Goal: Task Accomplishment & Management: Manage account settings

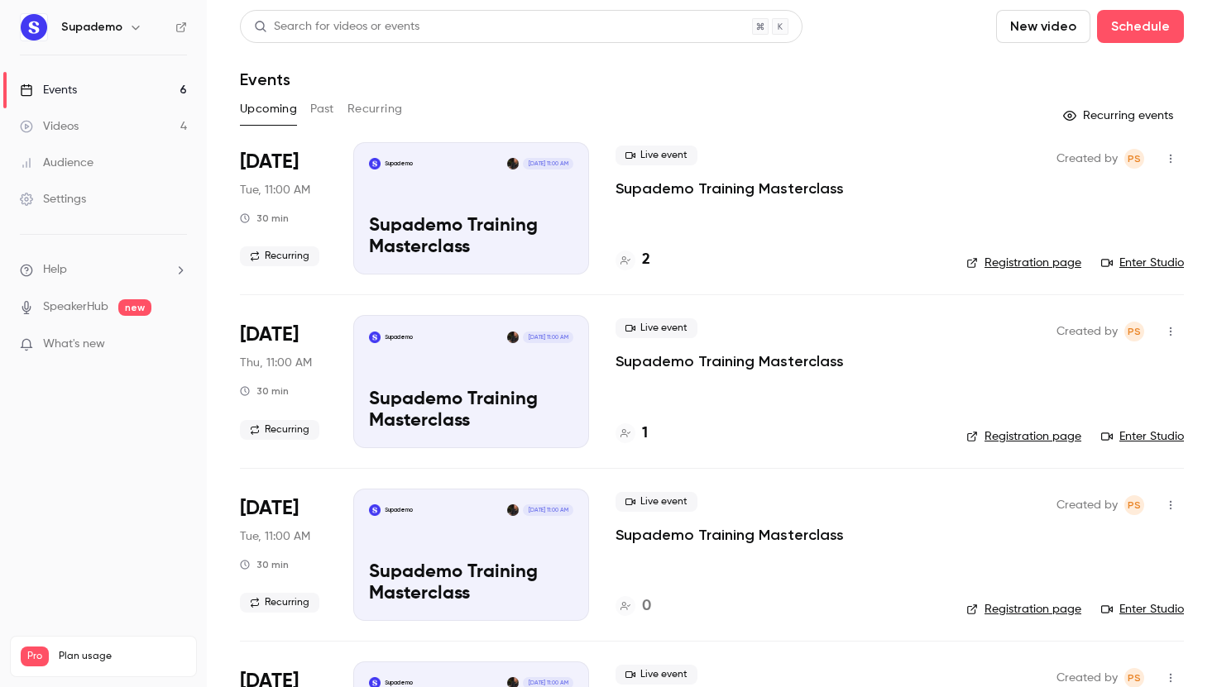
click at [1148, 259] on link "Enter Studio" at bounding box center [1142, 263] width 83 height 17
click at [643, 261] on h4 "2" at bounding box center [646, 260] width 8 height 22
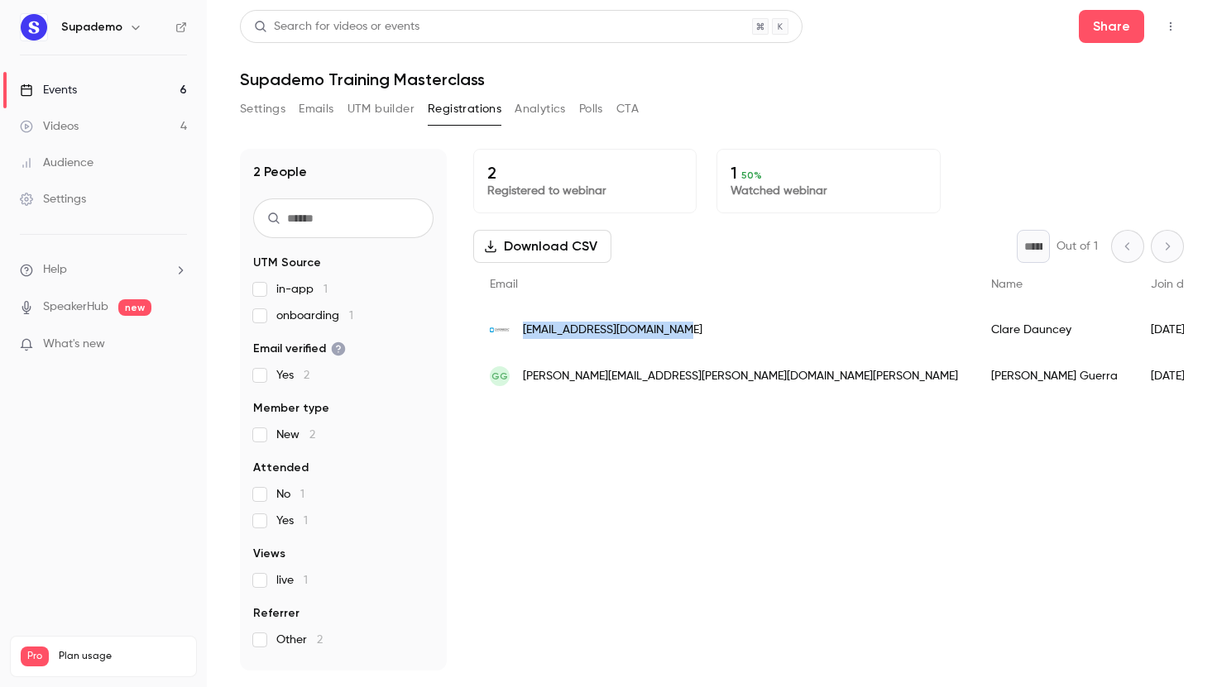
drag, startPoint x: 706, startPoint y: 333, endPoint x: 523, endPoint y: 332, distance: 183.6
click at [523, 332] on div "[EMAIL_ADDRESS][DOMAIN_NAME]" at bounding box center [723, 330] width 501 height 46
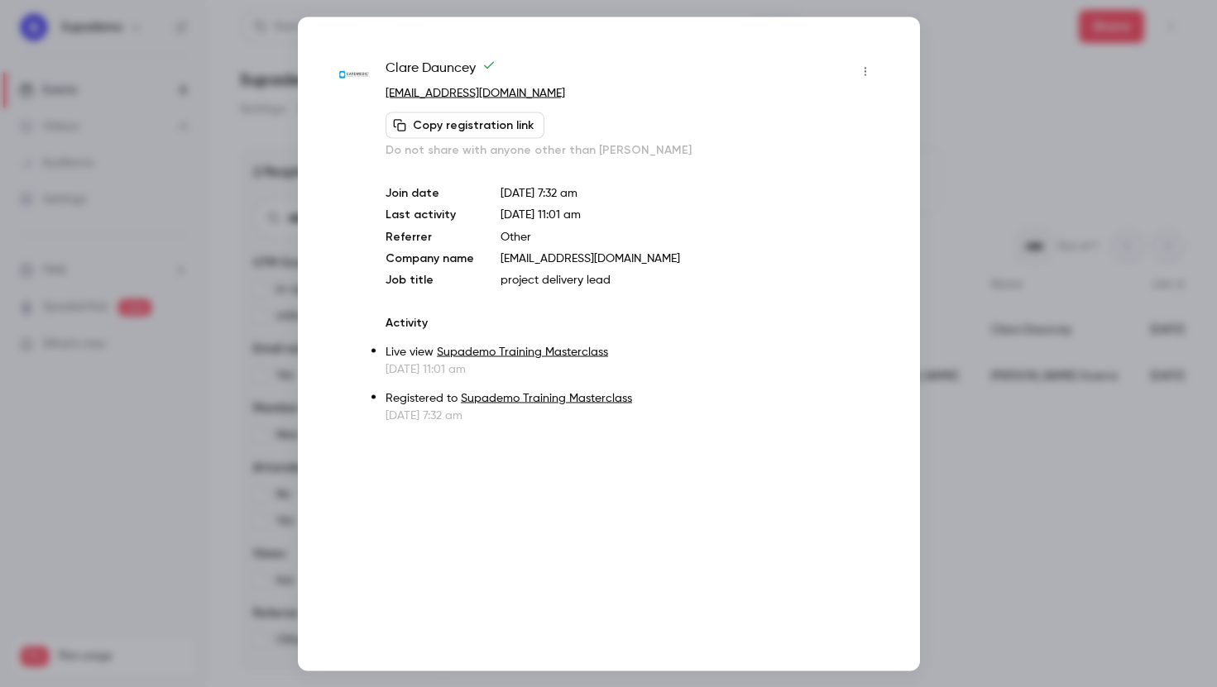
click at [565, 92] on p "[EMAIL_ADDRESS][DOMAIN_NAME]" at bounding box center [631, 92] width 492 height 17
copy div "[EMAIL_ADDRESS][DOMAIN_NAME] Copy registration link"
click at [992, 67] on div at bounding box center [608, 343] width 1217 height 687
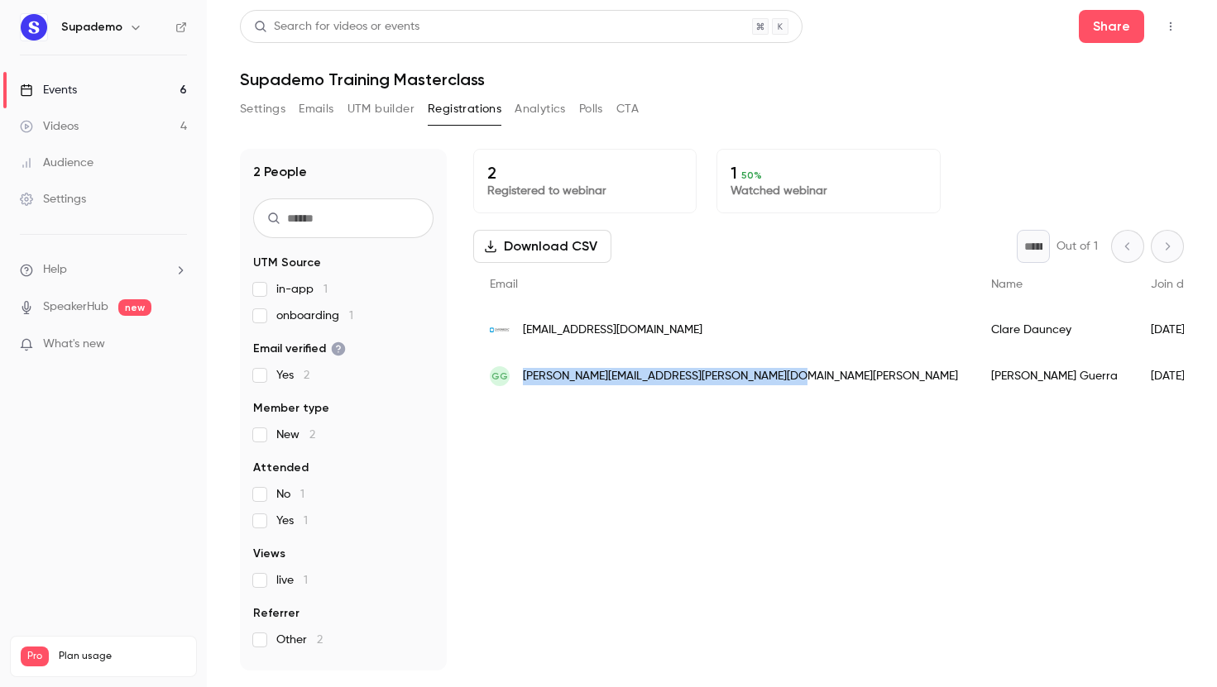
drag, startPoint x: 787, startPoint y: 375, endPoint x: 525, endPoint y: 383, distance: 262.3
click at [525, 383] on div "[PERSON_NAME] [PERSON_NAME][EMAIL_ADDRESS][PERSON_NAME][DOMAIN_NAME][PERSON_NAM…" at bounding box center [723, 376] width 501 height 46
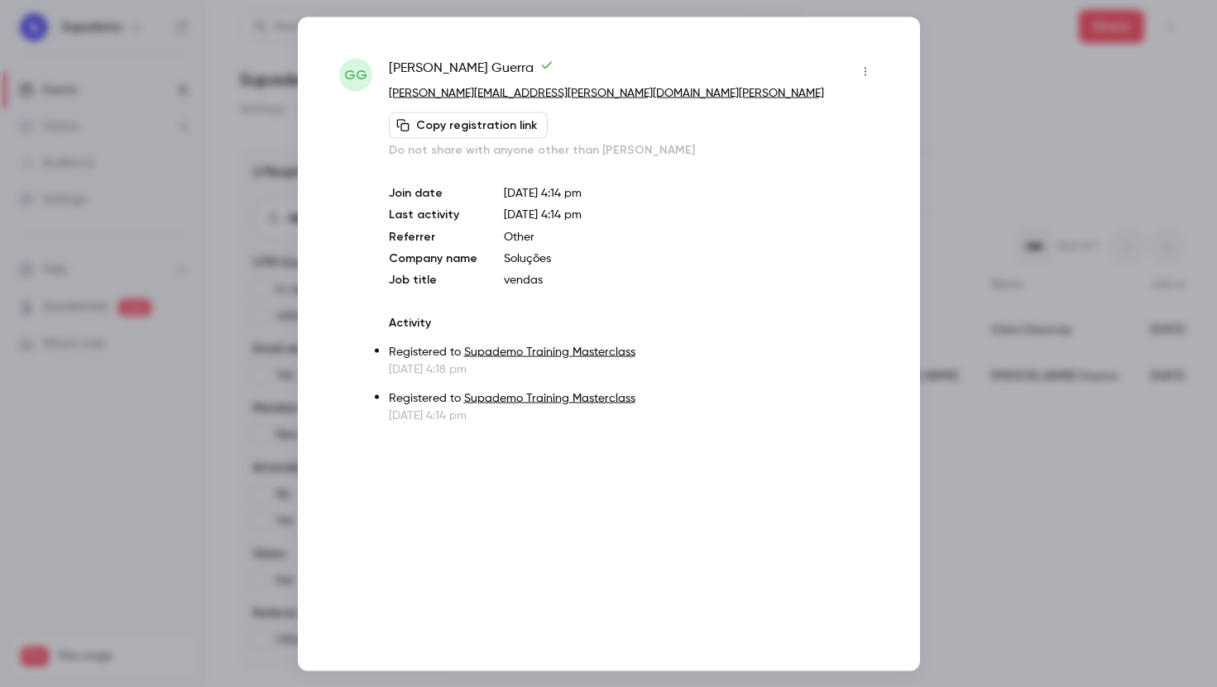
click at [651, 95] on p "[PERSON_NAME][EMAIL_ADDRESS][PERSON_NAME][DOMAIN_NAME][PERSON_NAME]" at bounding box center [634, 92] width 490 height 17
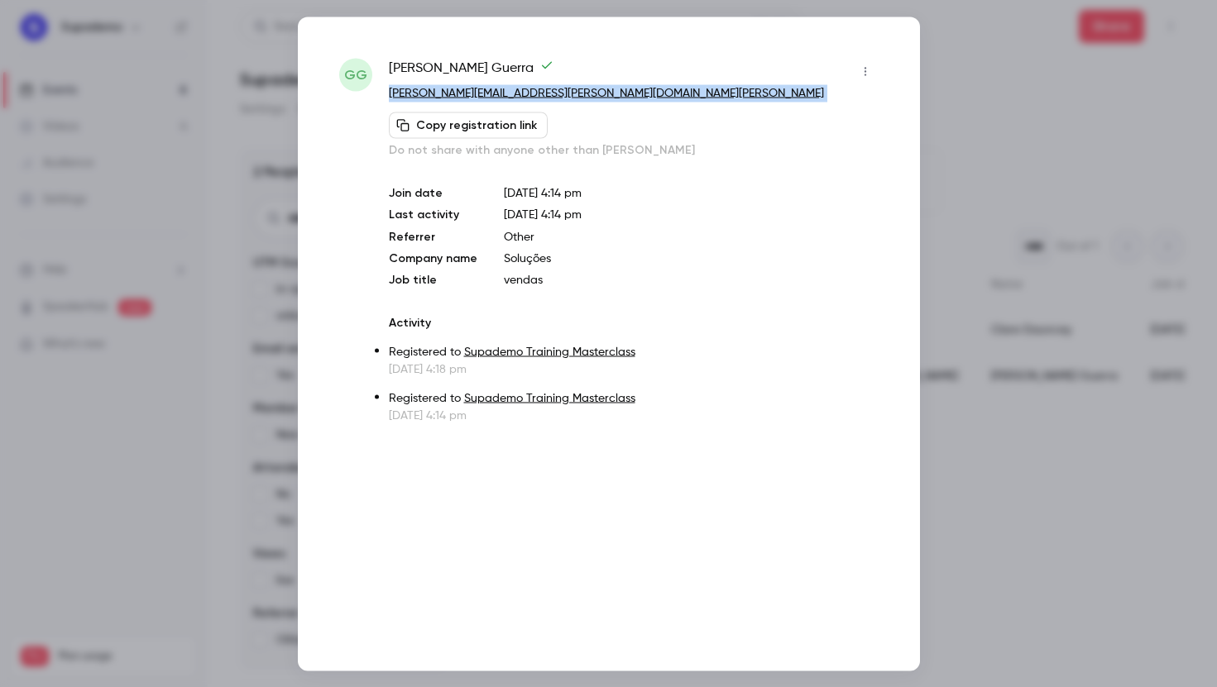
click at [651, 95] on p "[PERSON_NAME][EMAIL_ADDRESS][PERSON_NAME][DOMAIN_NAME][PERSON_NAME]" at bounding box center [634, 92] width 490 height 17
copy div "[PERSON_NAME][EMAIL_ADDRESS][PERSON_NAME][DOMAIN_NAME][PERSON_NAME] Copy regist…"
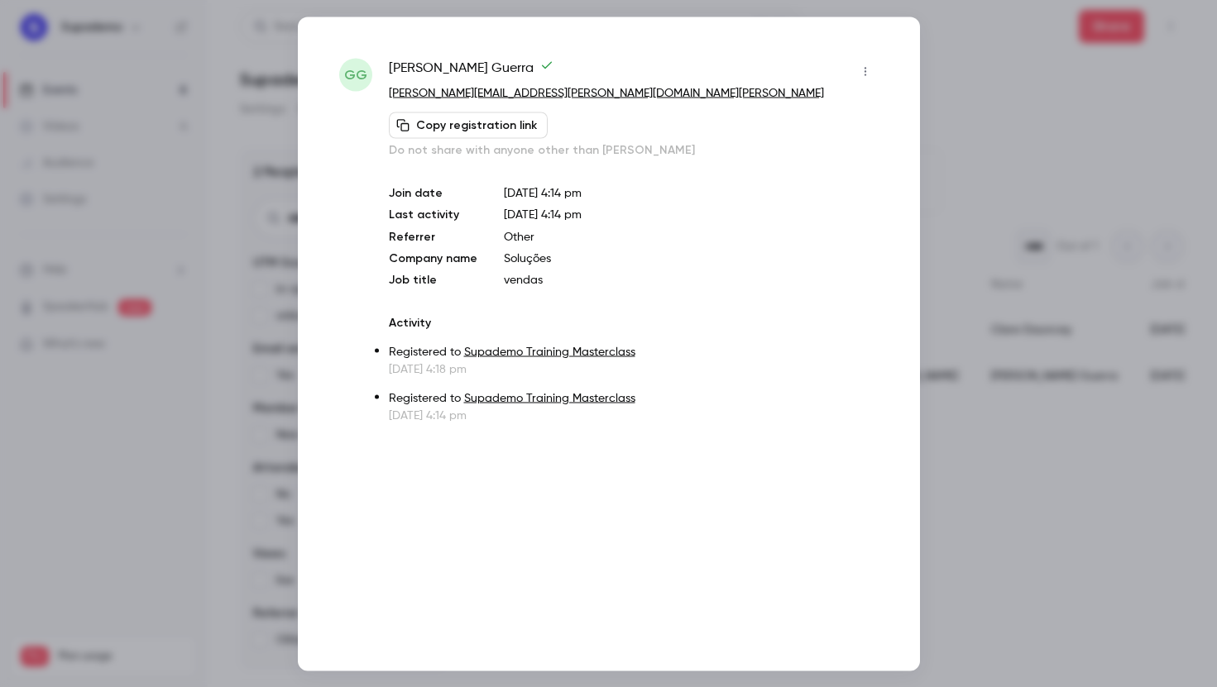
click at [997, 59] on div at bounding box center [608, 343] width 1217 height 687
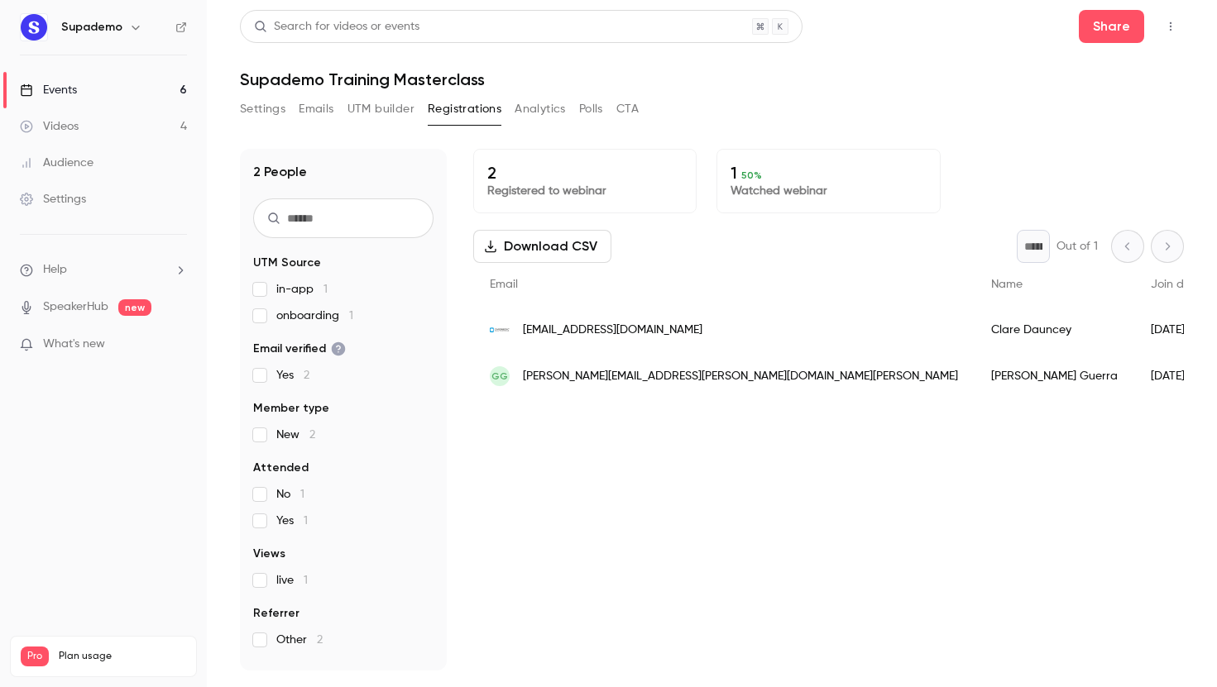
click at [136, 91] on link "Events 6" at bounding box center [103, 90] width 207 height 36
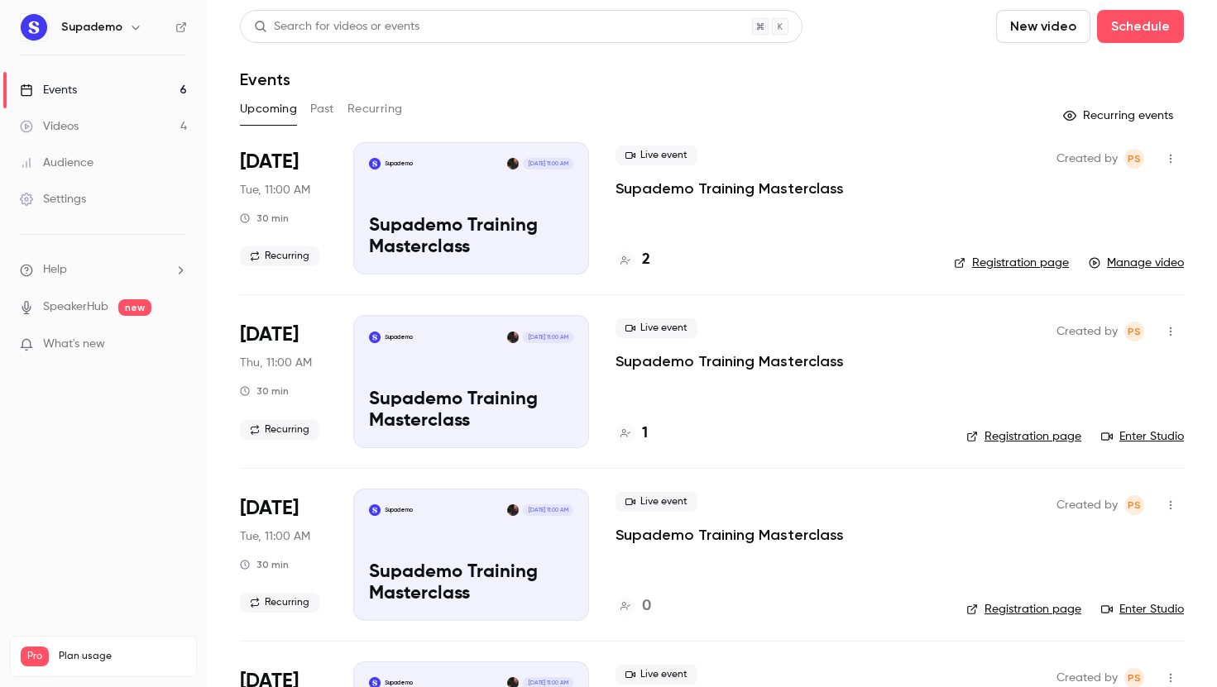
click at [1167, 162] on icon "button" at bounding box center [1170, 159] width 13 height 12
click at [1079, 318] on li "Delete" at bounding box center [1093, 330] width 179 height 43
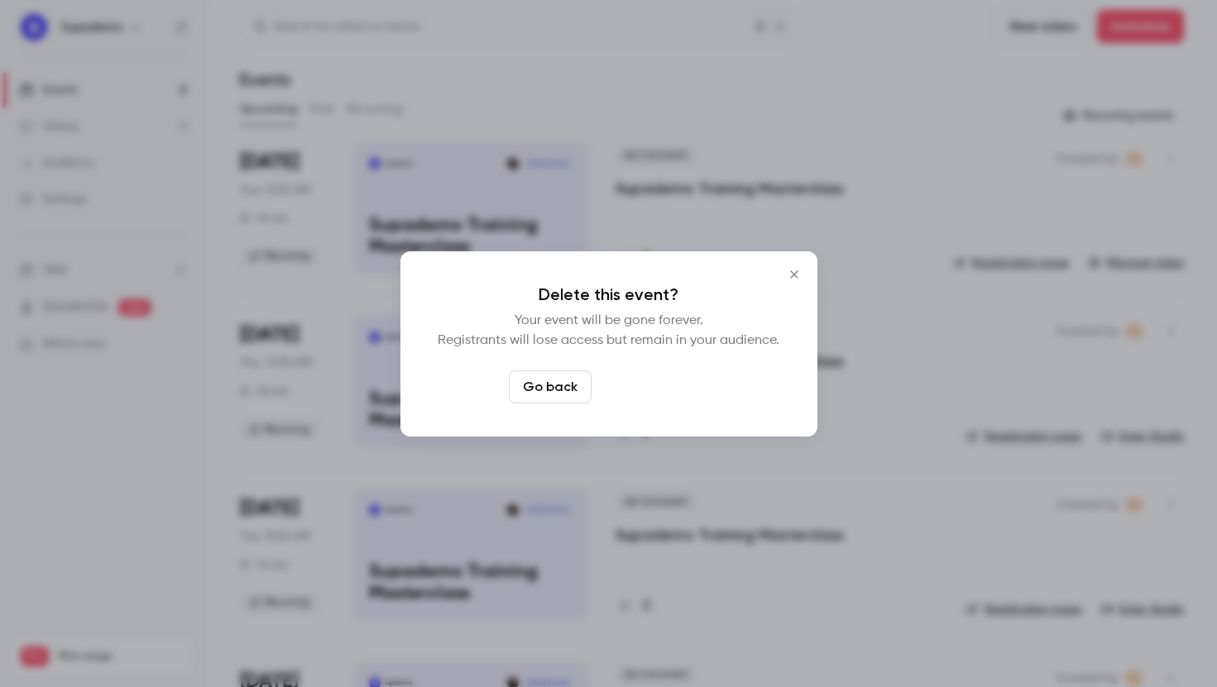
click at [670, 384] on button "Delete event" at bounding box center [653, 387] width 111 height 33
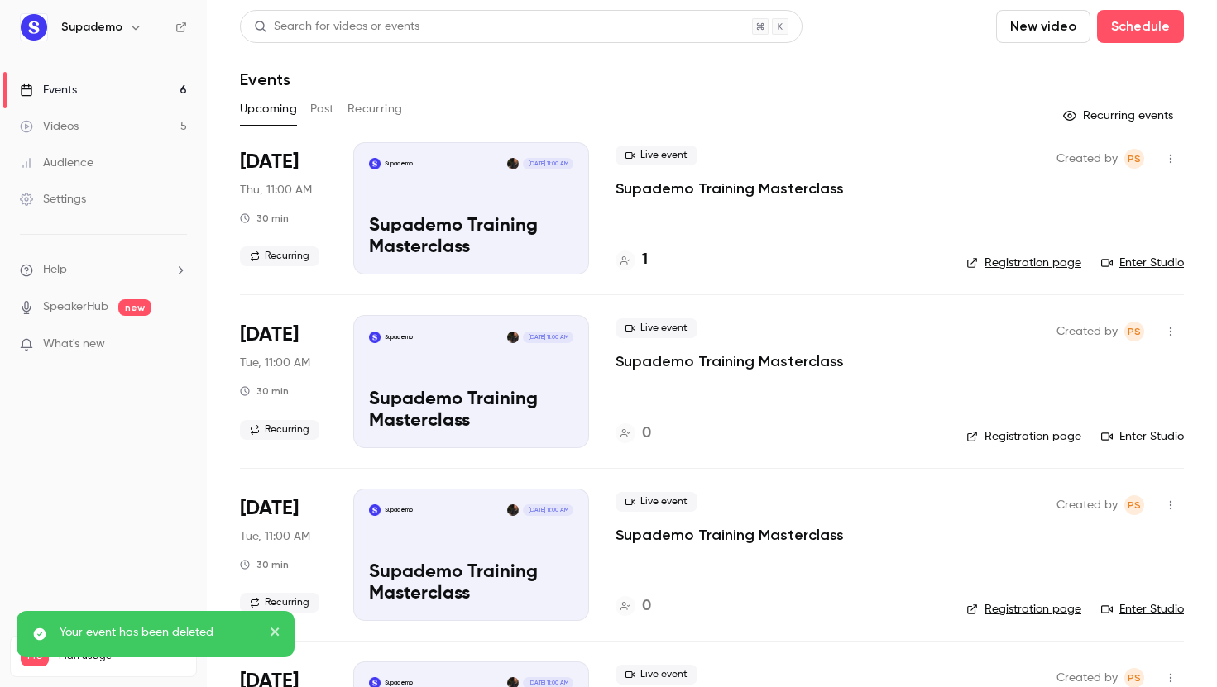
click at [98, 132] on link "Videos 5" at bounding box center [103, 126] width 207 height 36
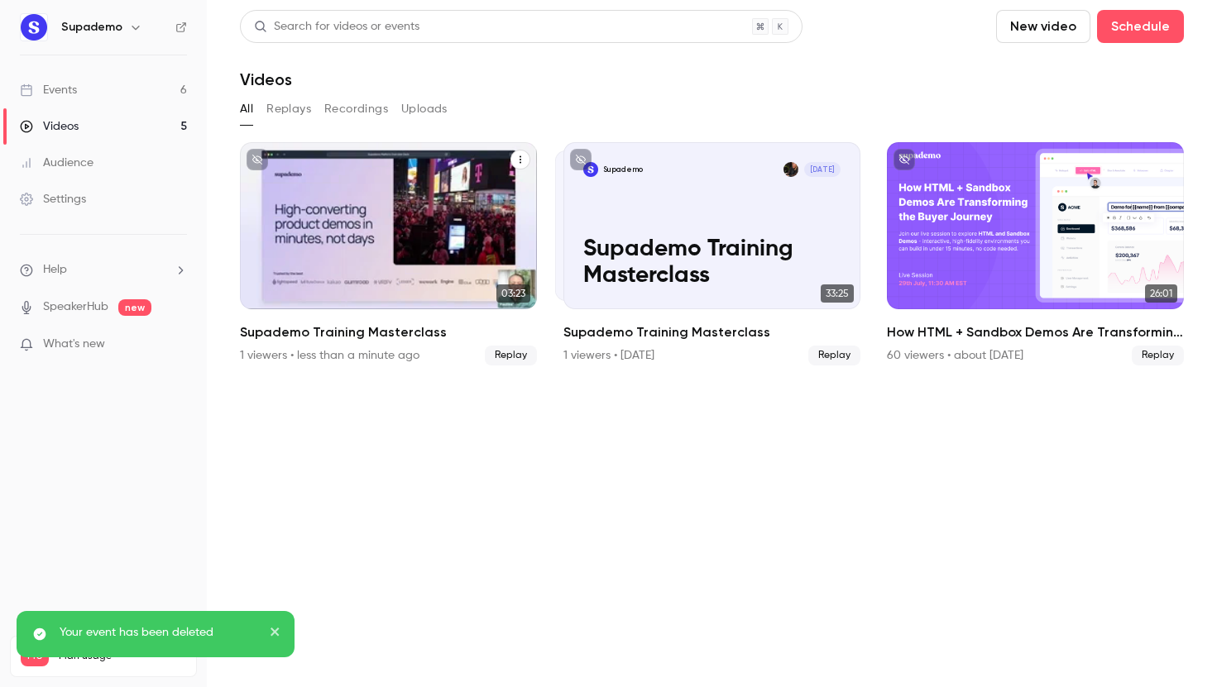
click at [519, 159] on icon "Supademo Training Masterclass" at bounding box center [520, 160] width 10 height 10
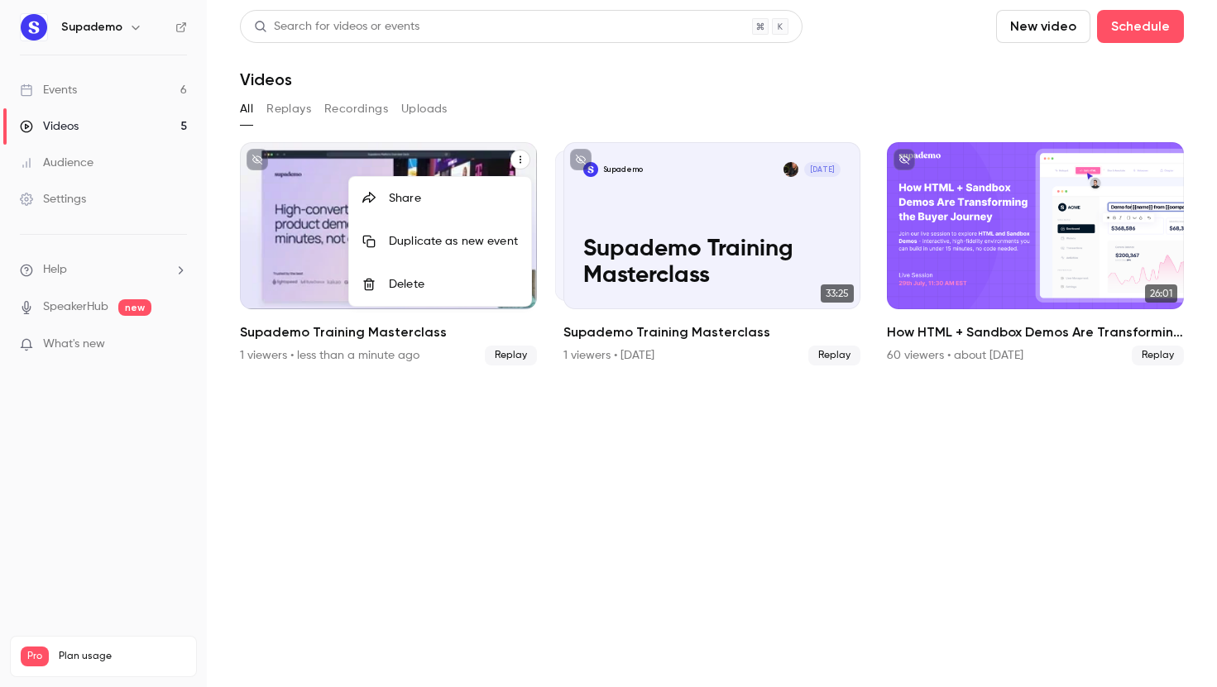
click at [455, 281] on div "Delete" at bounding box center [453, 284] width 129 height 17
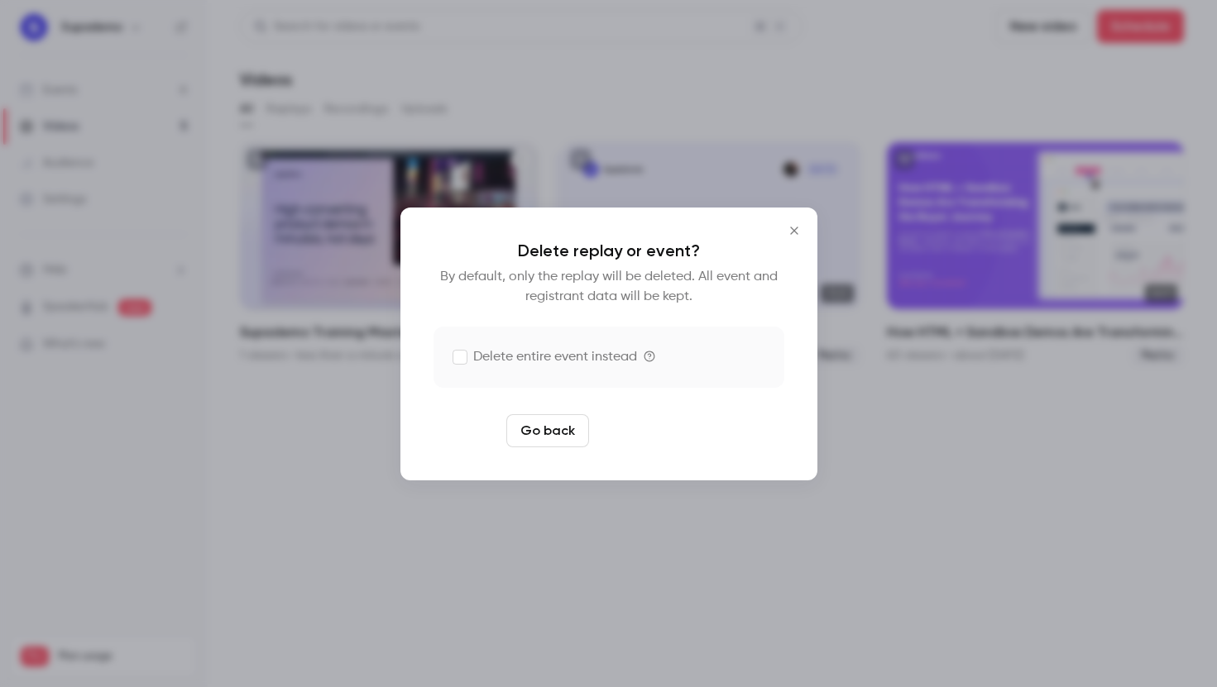
click at [643, 432] on button "Delete replay" at bounding box center [652, 430] width 115 height 33
